Goal: Communication & Community: Answer question/provide support

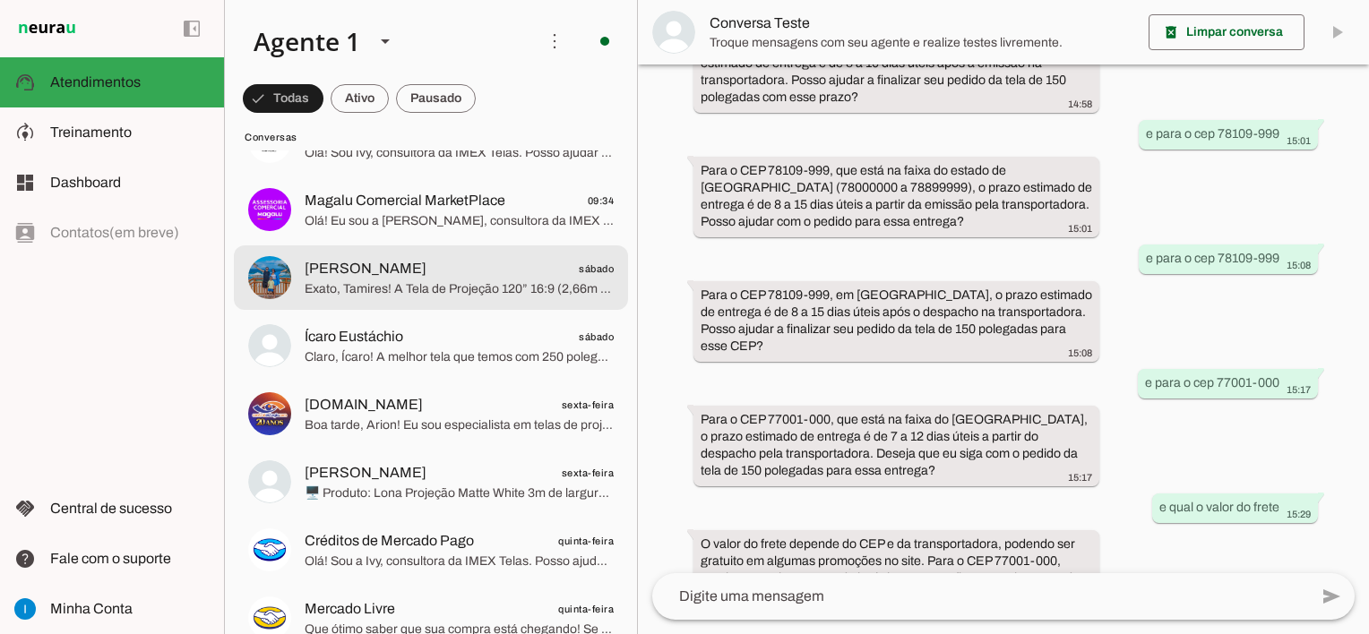
scroll to position [179, 0]
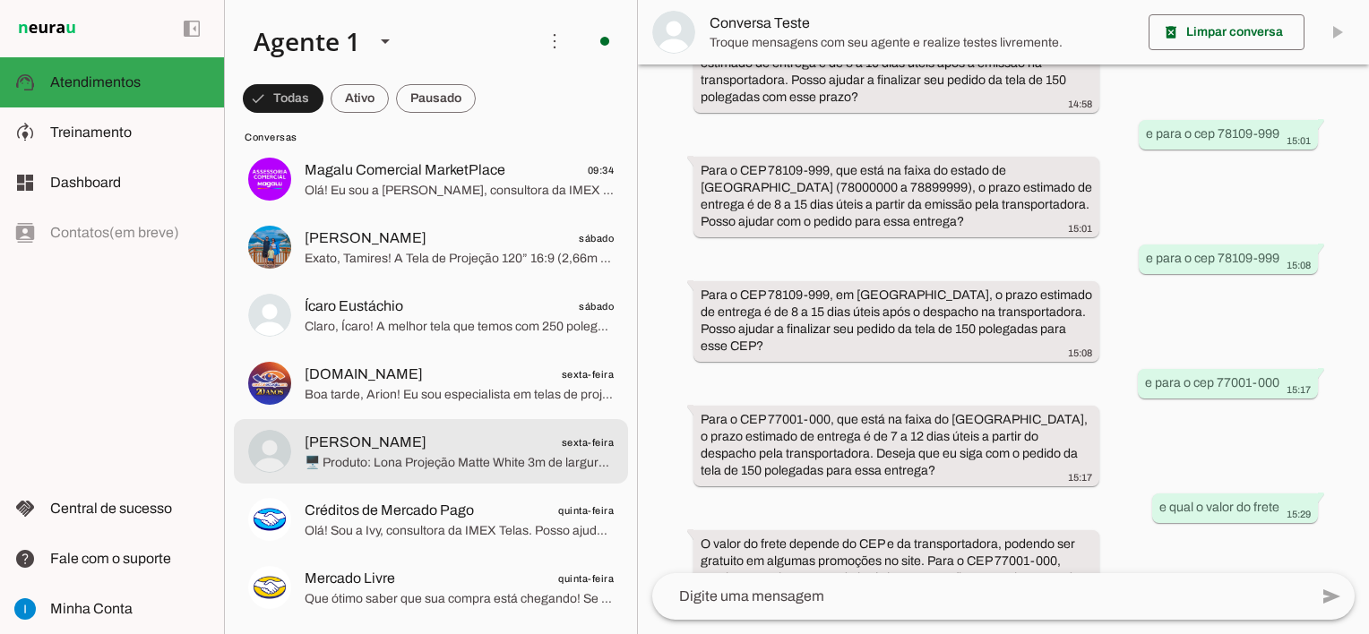
click at [473, 457] on span "🖥️ Produto: Lona Projeção Matte White 3m de largura x 2,30m de altura por R$ 49…" at bounding box center [459, 463] width 309 height 18
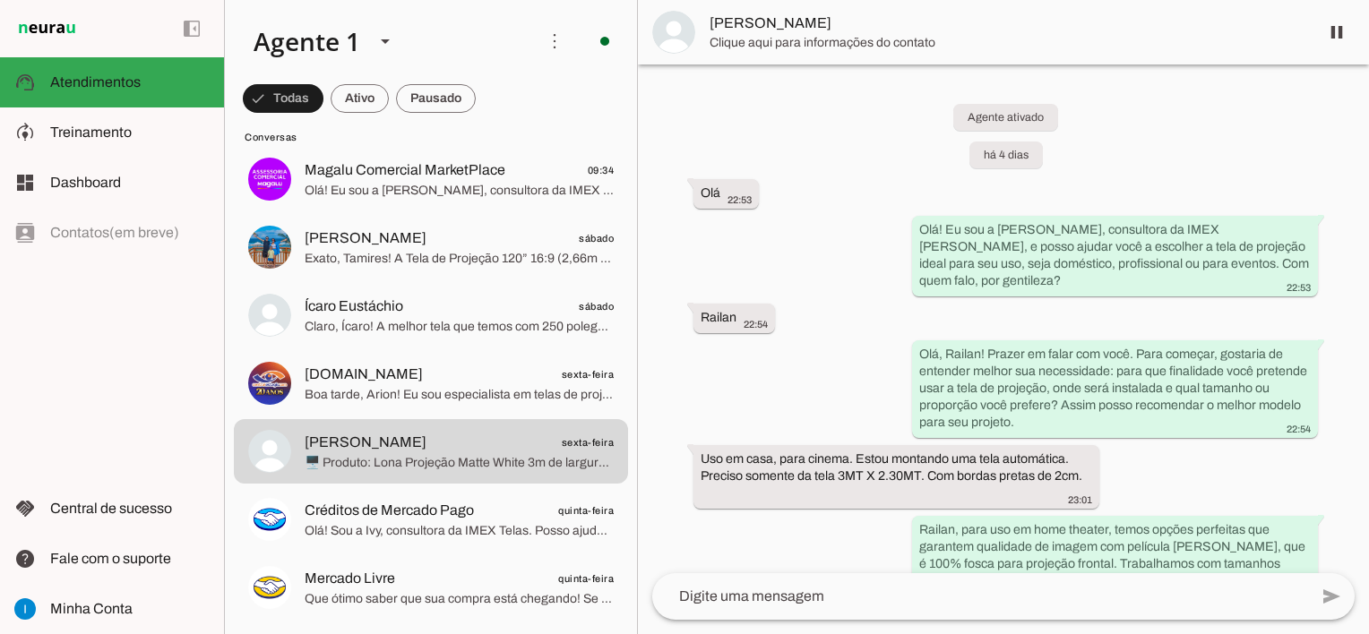
scroll to position [2844, 0]
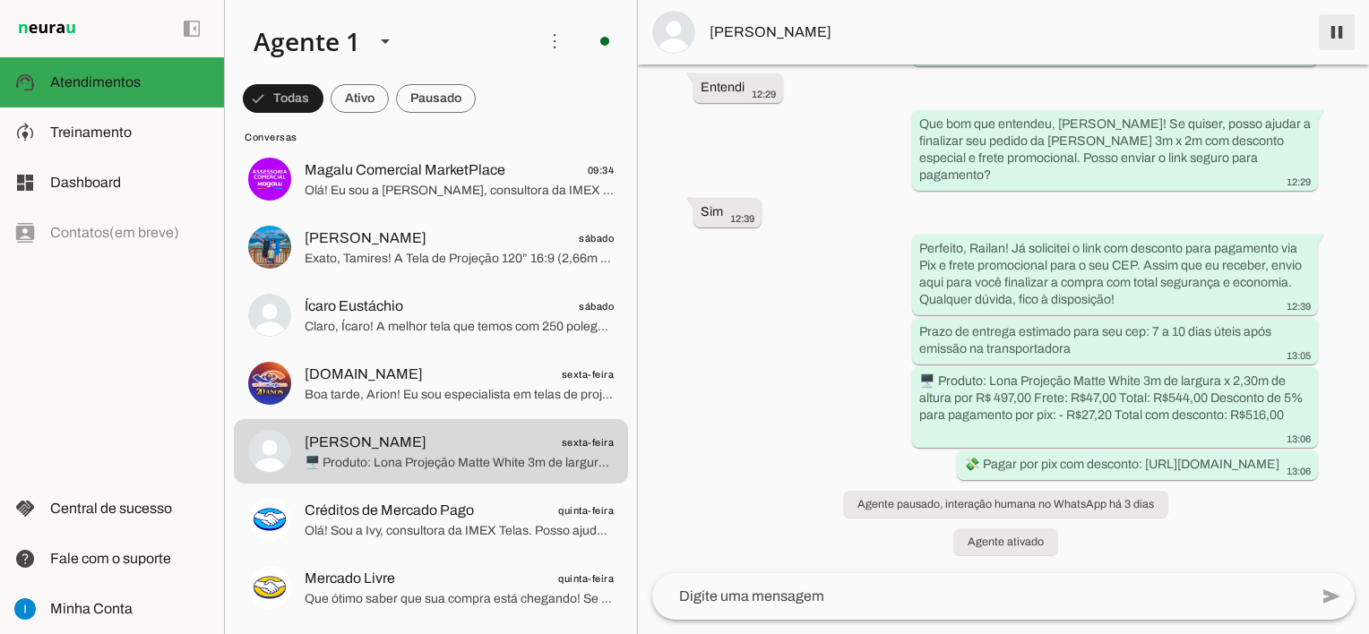
click at [1337, 37] on span at bounding box center [1336, 32] width 43 height 43
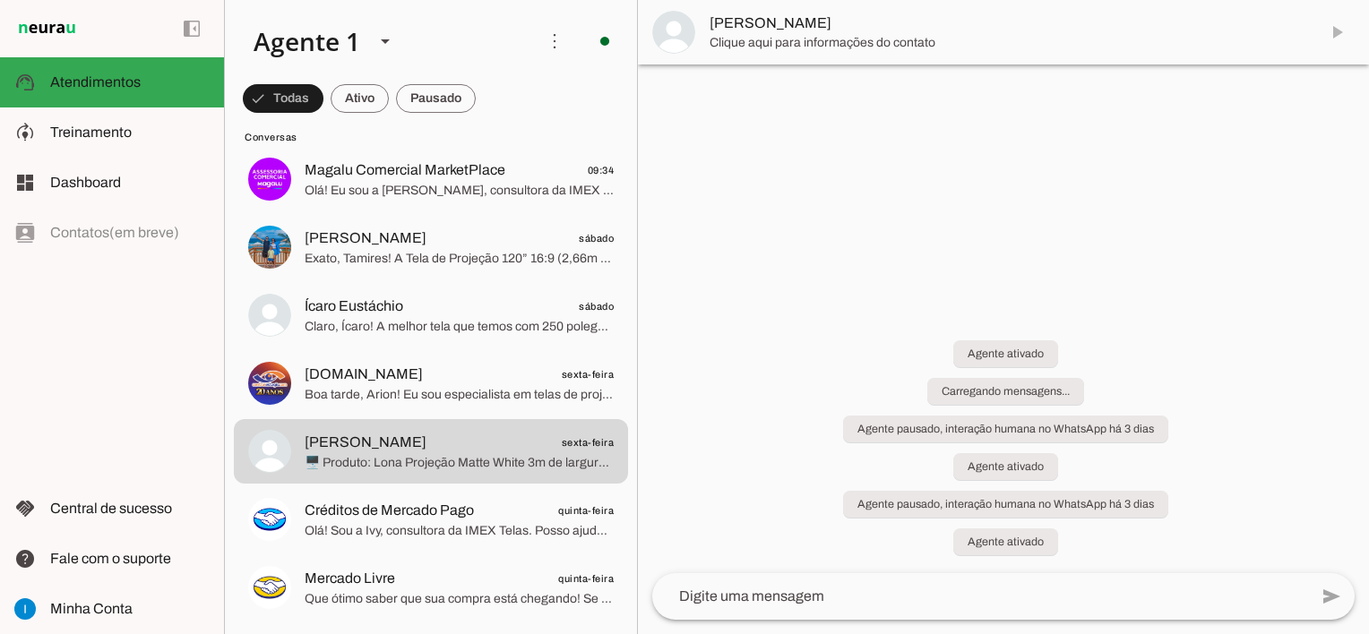
scroll to position [0, 0]
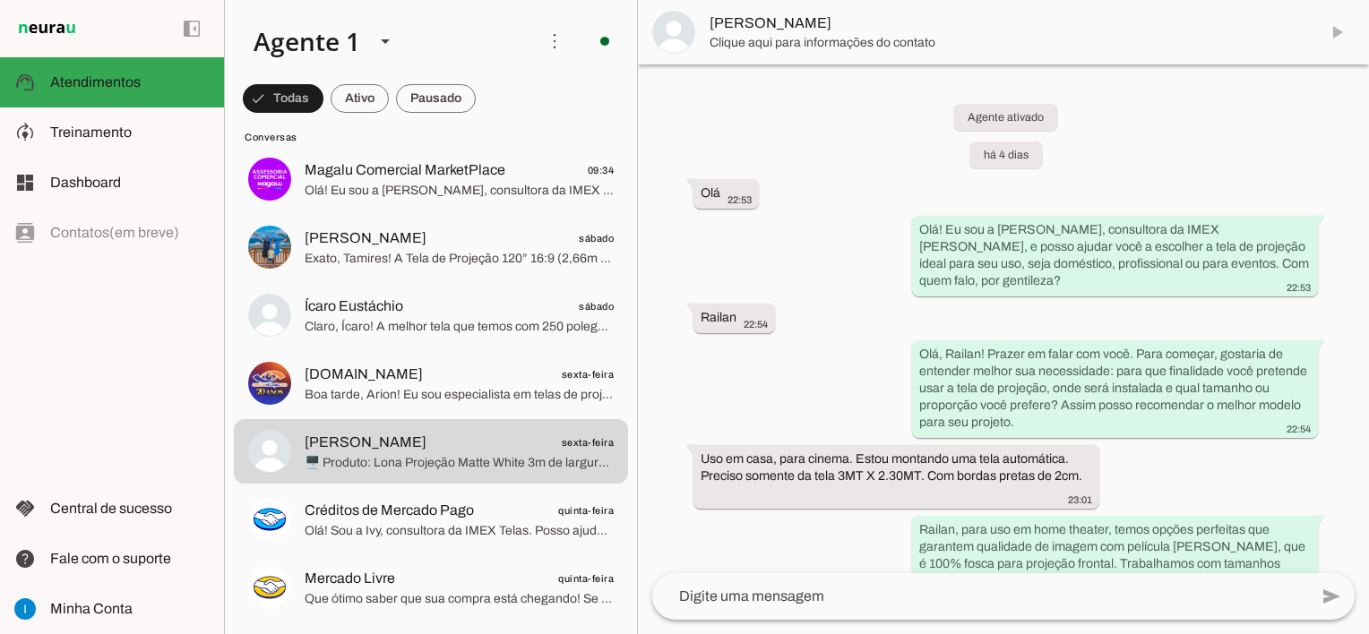
click at [823, 606] on textarea at bounding box center [980, 597] width 656 height 22
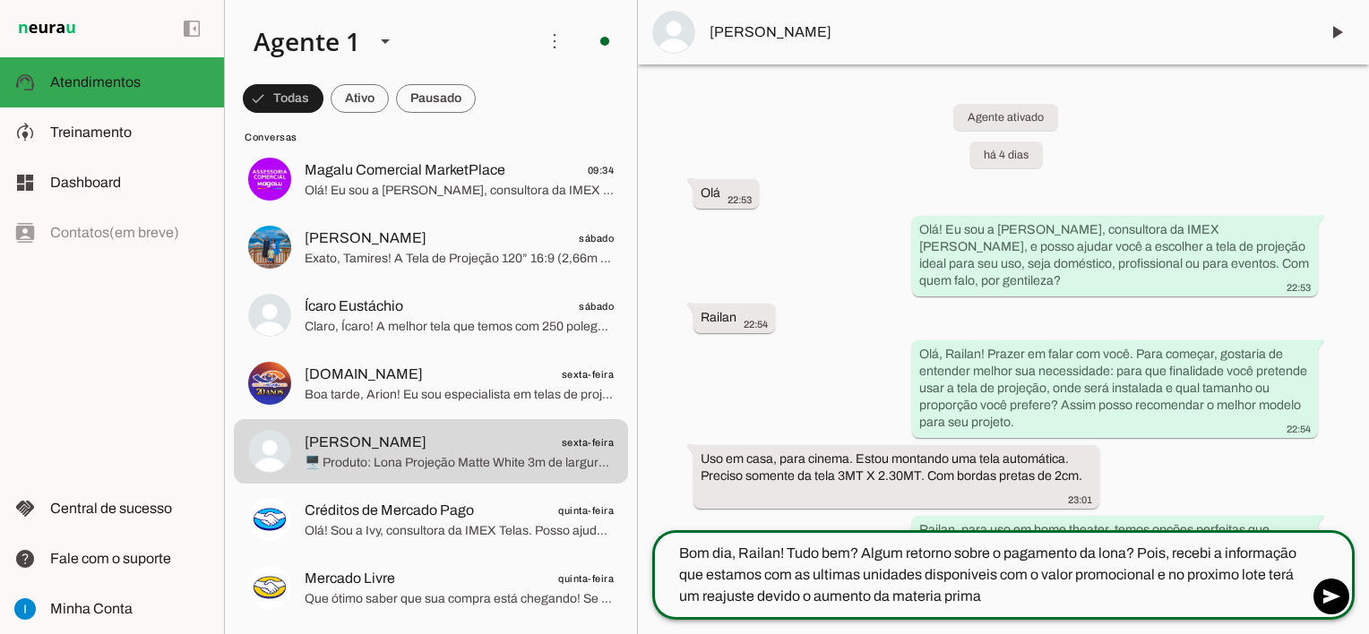
click at [956, 573] on textarea "Bom dia, Railan! Tudo bem? Algum retorno sobre o pagamento da lona? Pois, receb…" at bounding box center [980, 575] width 656 height 65
type textarea "Bom dia, Railan! Tudo bem? Algum retorno sobre o pagamento da lona? Pois, receb…"
type md-outlined-text-field "Bom dia, Railan! Tudo bem? Algum retorno sobre o pagamento da lona? Pois, receb…"
click at [1006, 598] on textarea "Bom dia, Railan! Tudo bem? Algum retorno sobre o pagamento da lona? Pois, receb…" at bounding box center [980, 575] width 656 height 65
paste textarea "😅"
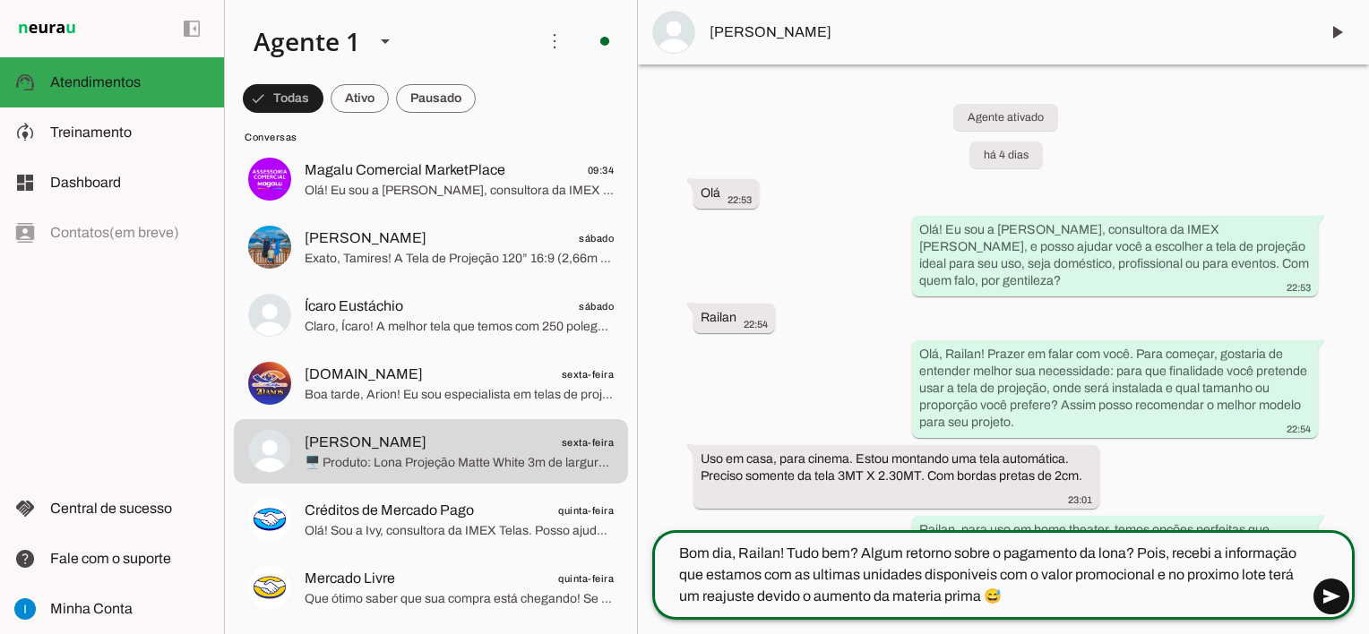
type textarea "Bom dia, Railan! Tudo bem? Algum retorno sobre o pagamento da lona? Pois, receb…"
type md-outlined-text-field "Bom dia, Railan! Tudo bem? Algum retorno sobre o pagamento da lona? Pois, receb…"
click at [1335, 598] on span at bounding box center [1331, 596] width 43 height 43
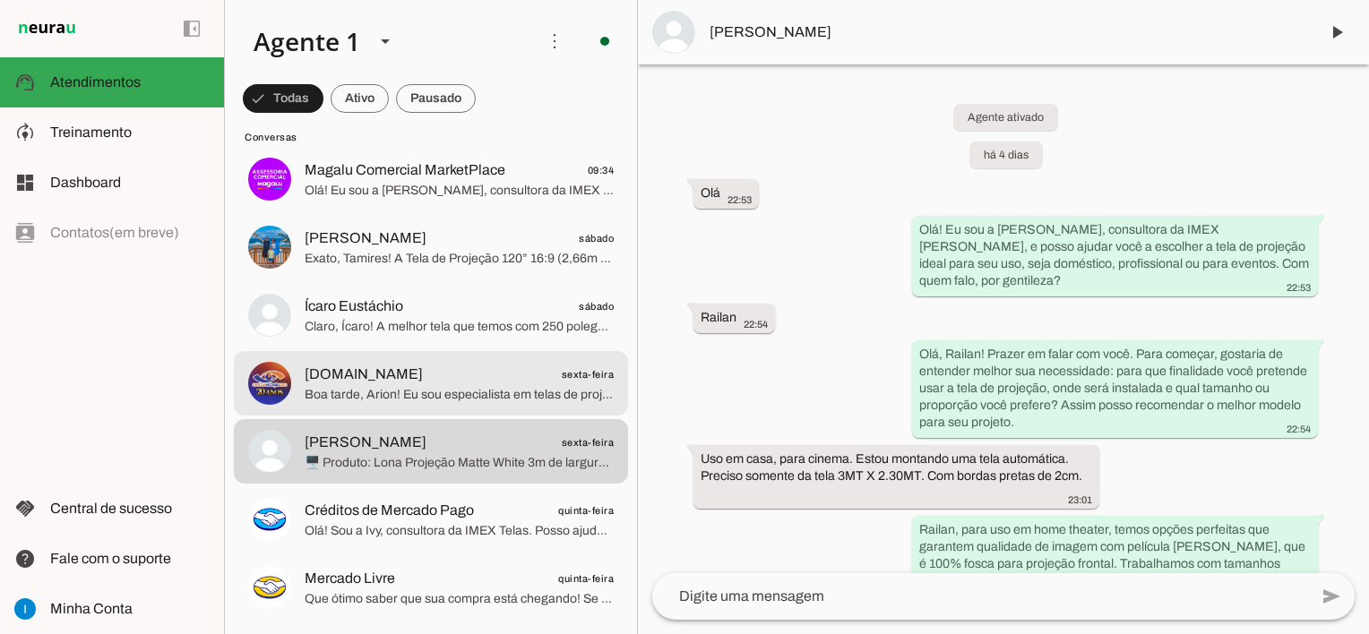
click at [403, 386] on span "Boa tarde, Arion! Eu sou especialista em telas de projeção na IMEX Telas, não t…" at bounding box center [459, 395] width 309 height 18
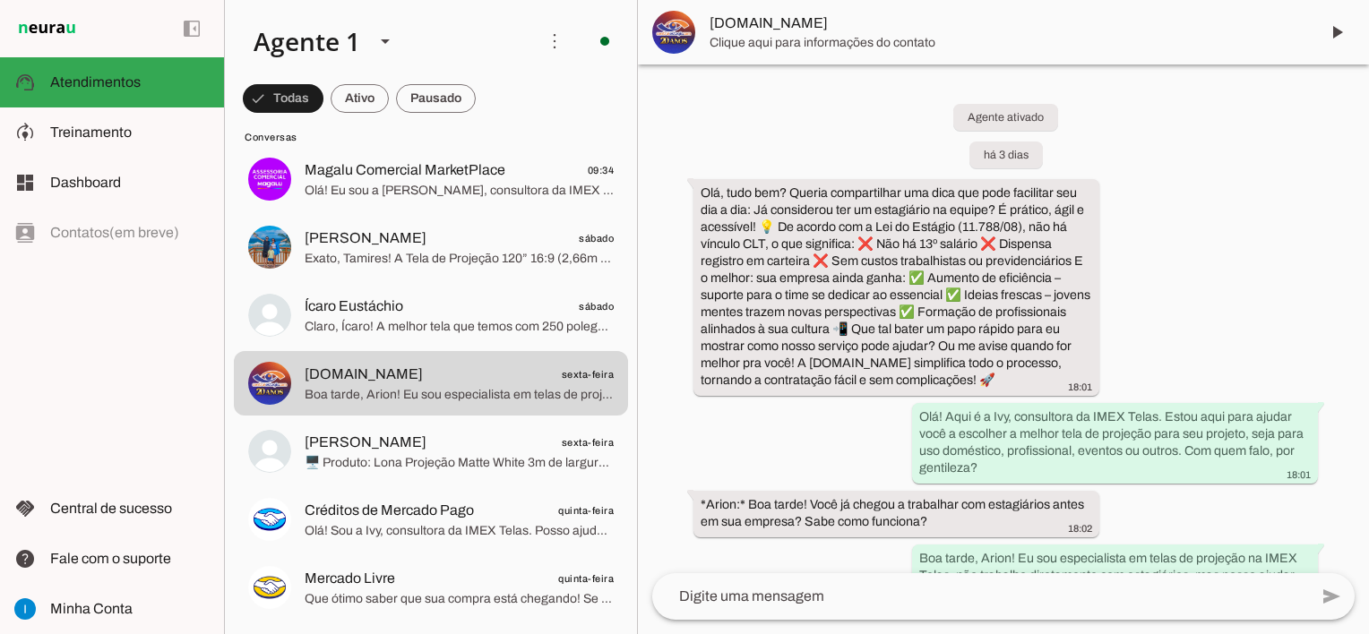
scroll to position [265, 0]
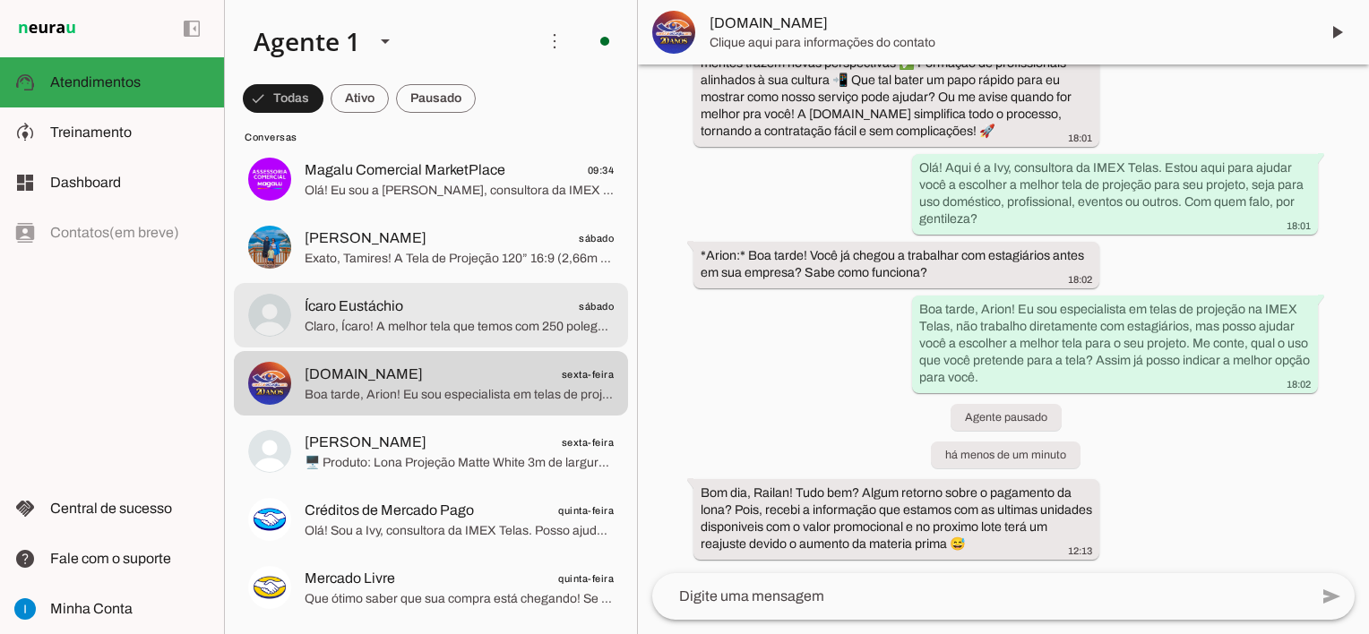
click at [352, 315] on span "Ícaro Eustáchio" at bounding box center [354, 307] width 99 height 22
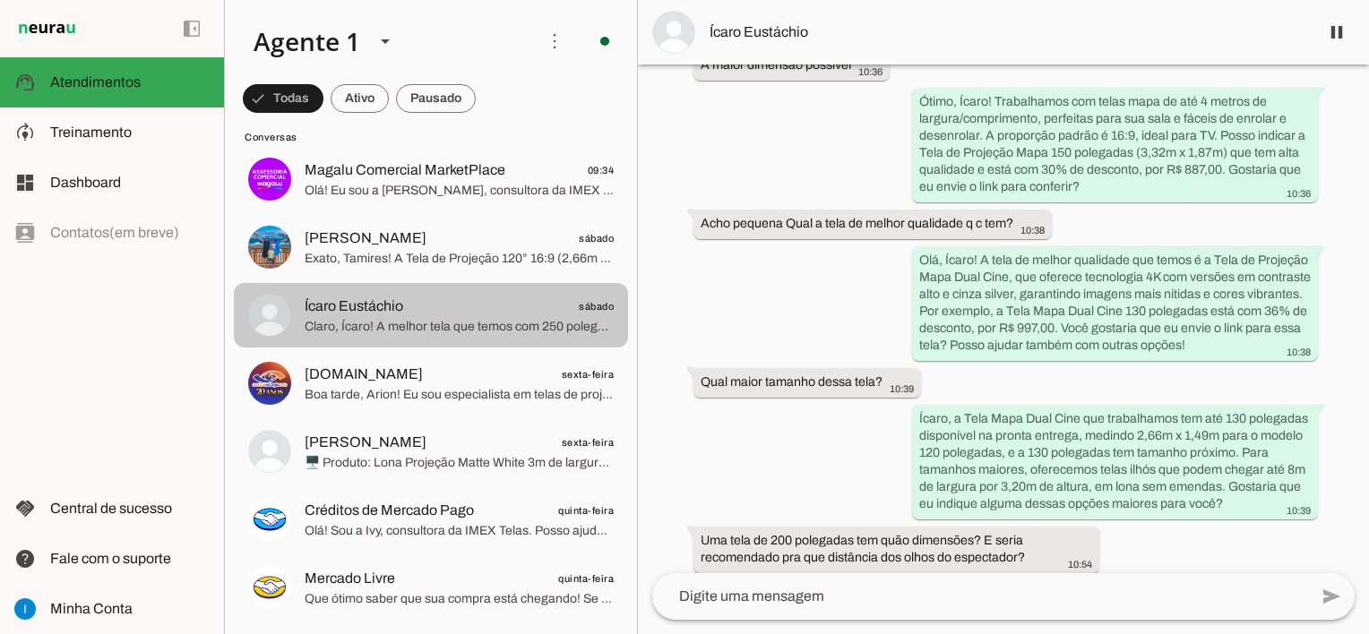
scroll to position [923, 0]
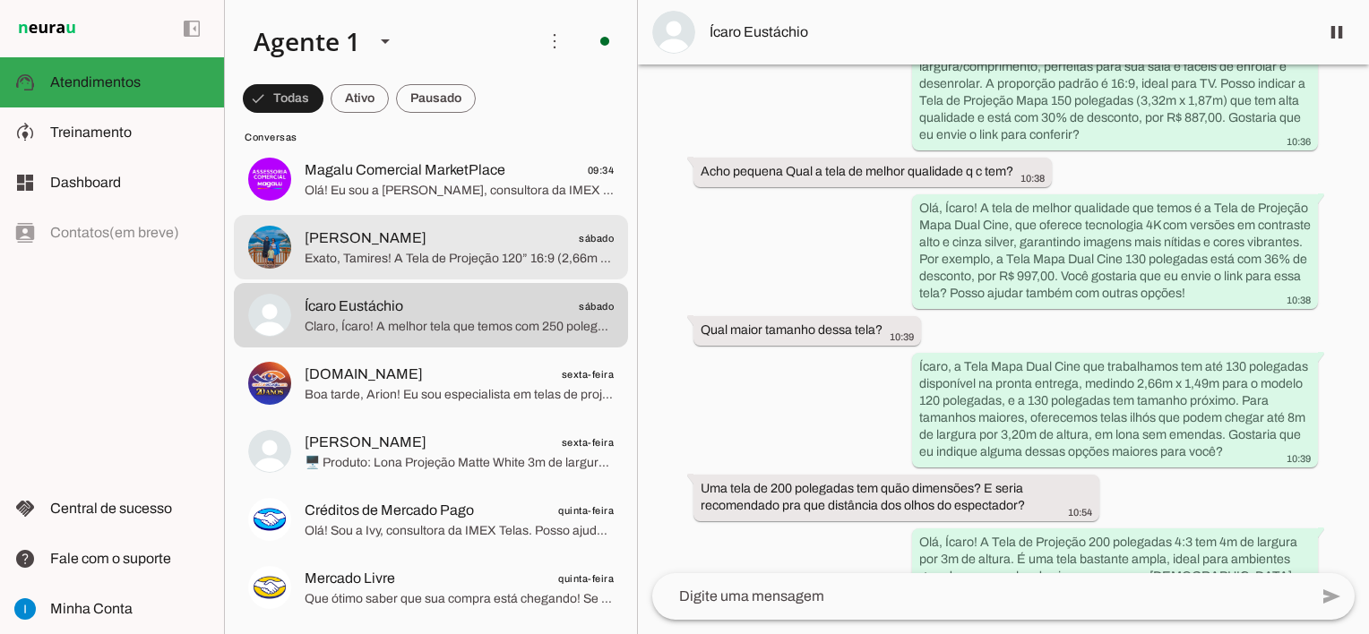
click at [376, 246] on span "[PERSON_NAME]" at bounding box center [366, 239] width 122 height 22
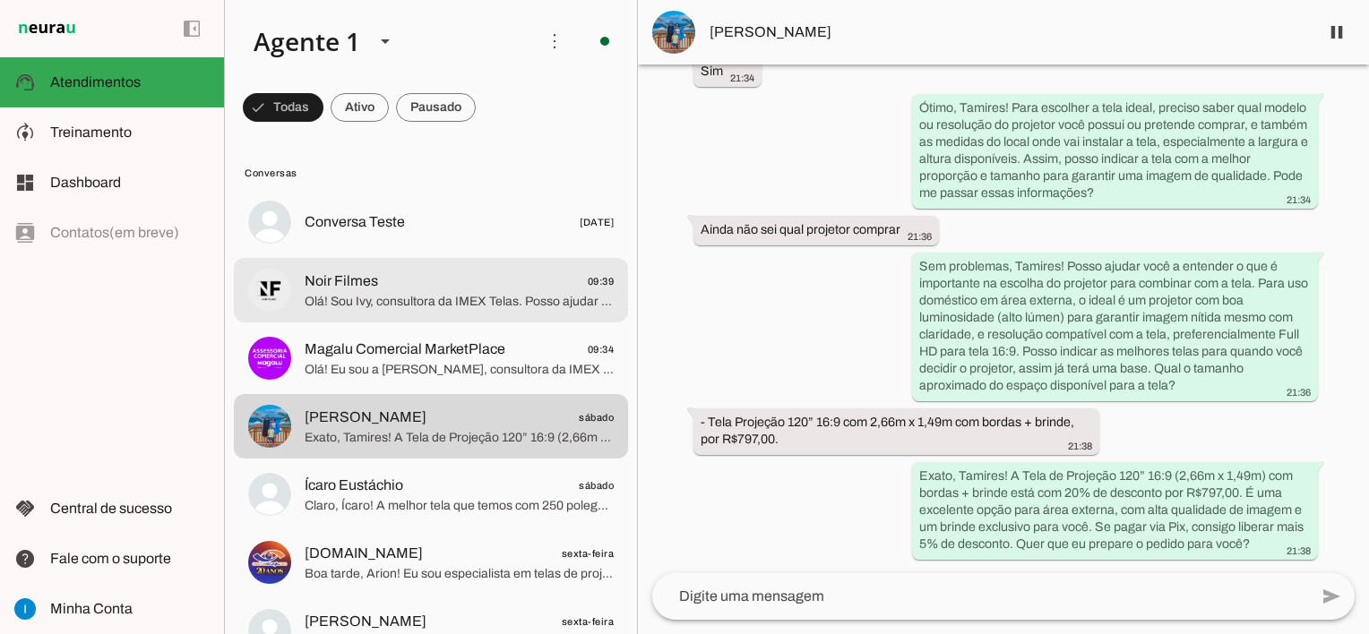
click at [490, 301] on span "Olá! Sou Ivy, consultora da IMEX Telas. Posso ajudar você a escolher a melhor t…" at bounding box center [459, 302] width 309 height 18
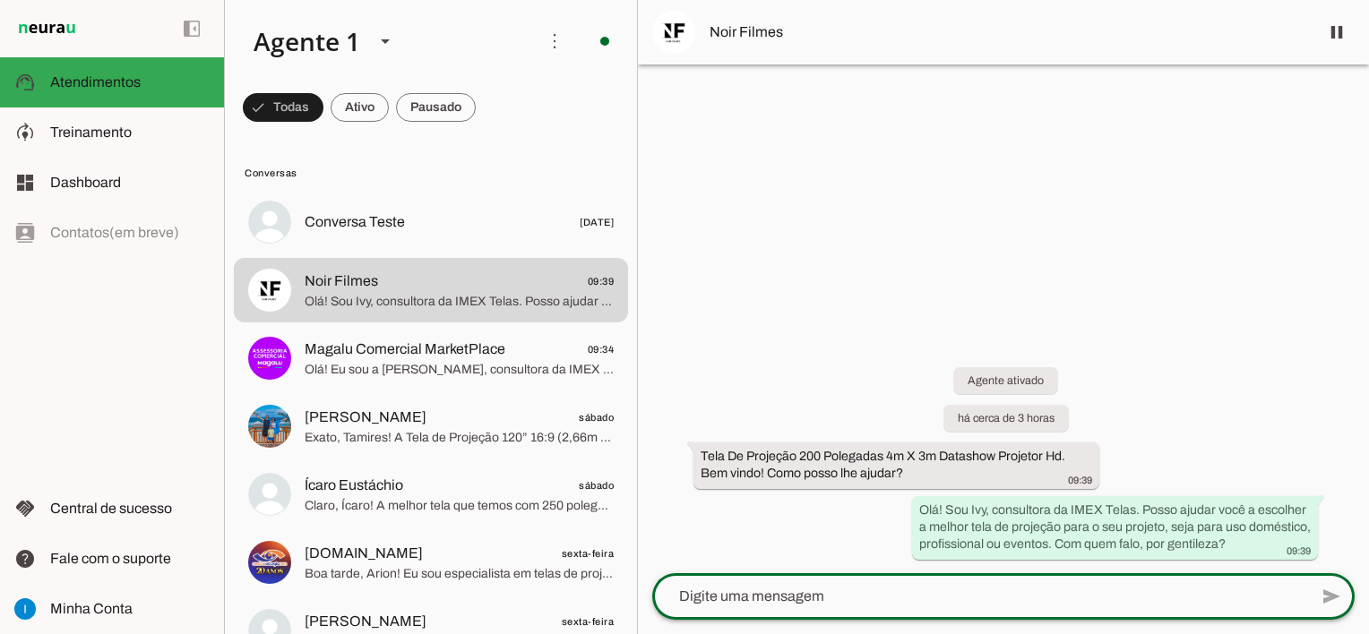
click at [780, 596] on textarea at bounding box center [980, 597] width 656 height 22
type textarea "Boa tarde! Tudo bem? Você deseja a tela de 200 polegadas 4:3 ( 4m comprimento x…"
type md-outlined-text-field "Boa tarde! Tudo bem? Você deseja a tela de 200 polegadas 4:3 ( 4m comprimento x…"
click at [1333, 594] on span at bounding box center [1331, 596] width 43 height 43
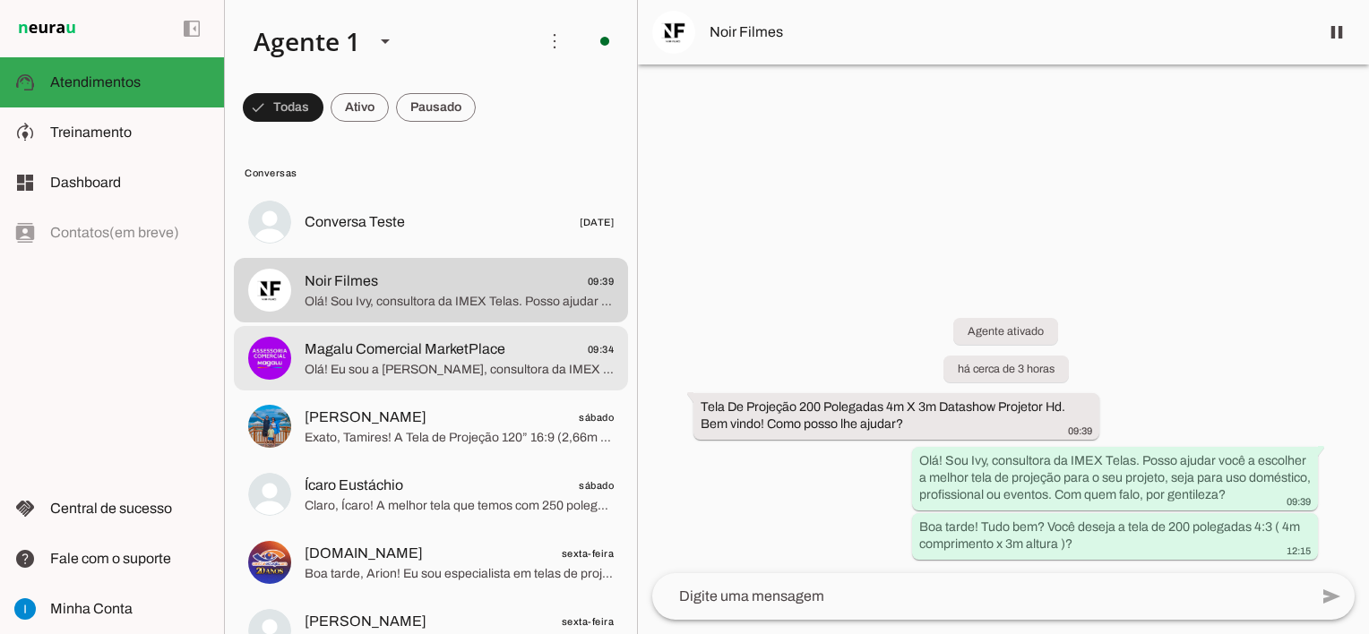
click at [516, 368] on span "Olá! Eu sou a [PERSON_NAME], consultora da IMEX [PERSON_NAME], e estou aqui par…" at bounding box center [459, 370] width 309 height 18
